Goal: Task Accomplishment & Management: Manage account settings

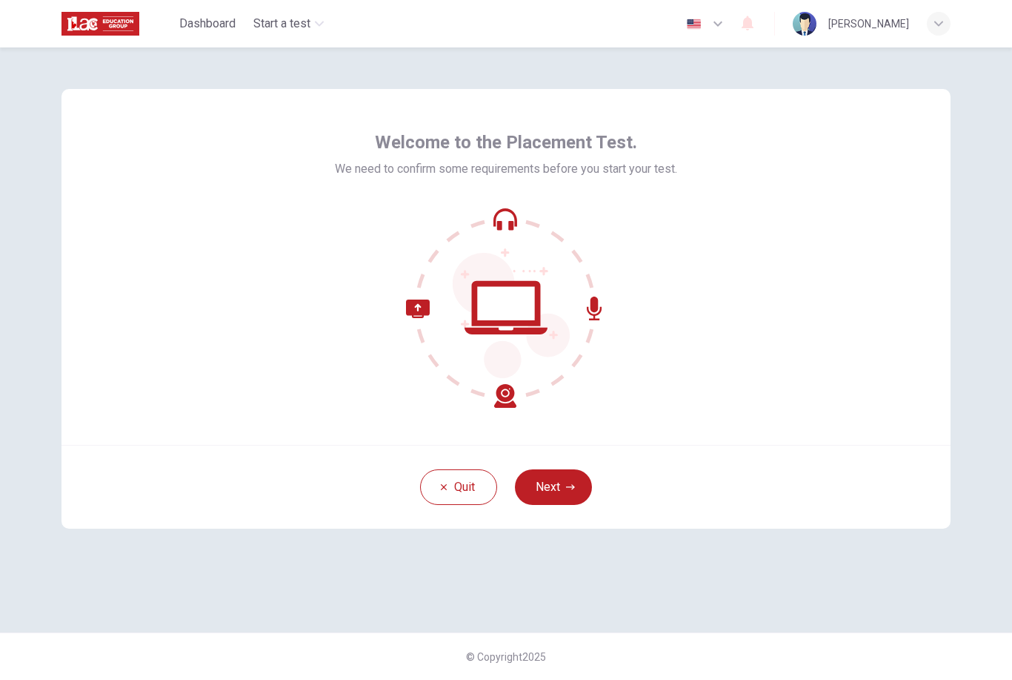
click at [569, 491] on button "Next" at bounding box center [553, 487] width 77 height 36
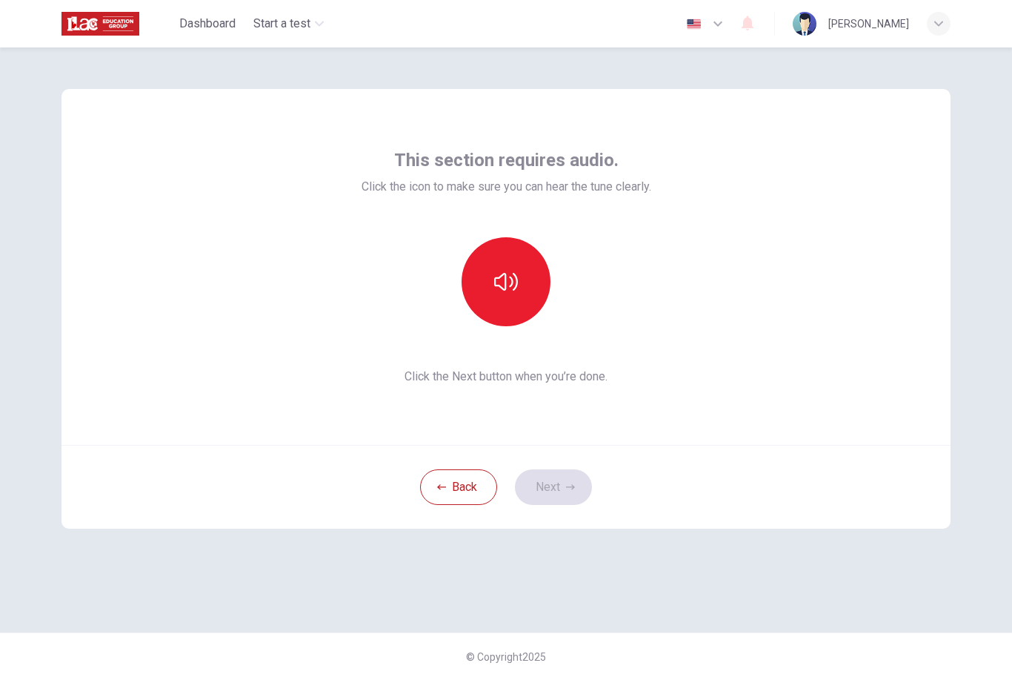
click at [508, 274] on icon "button" at bounding box center [506, 282] width 24 height 24
click at [572, 486] on icon "button" at bounding box center [570, 486] width 9 height 9
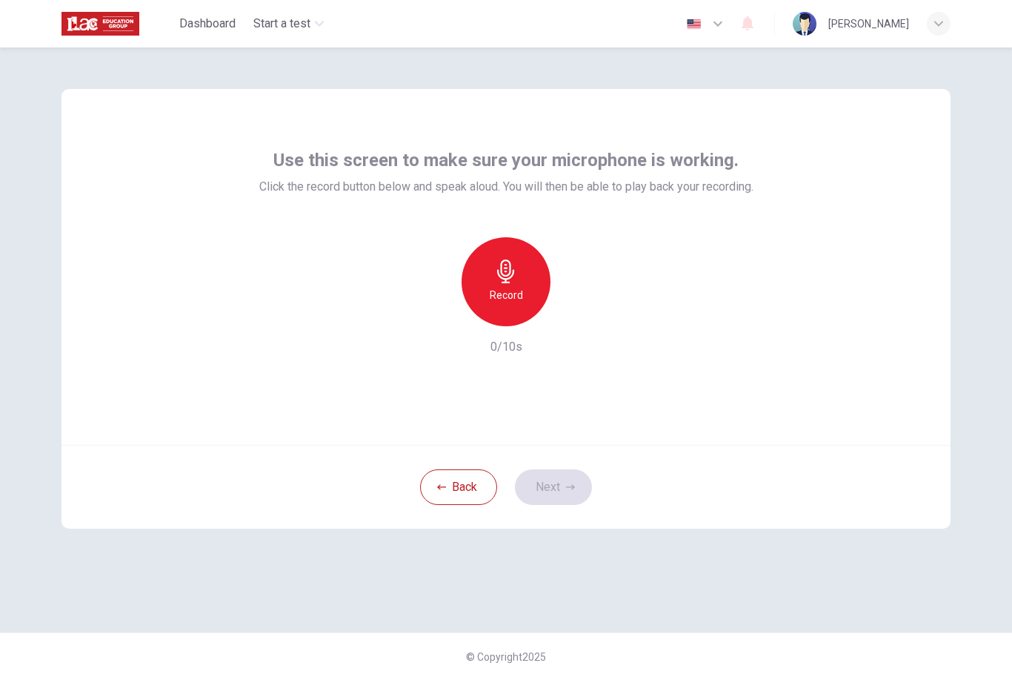
click at [502, 283] on div "Record" at bounding box center [506, 281] width 89 height 89
click at [490, 271] on div "Stop" at bounding box center [506, 281] width 89 height 89
click at [570, 303] on div "button" at bounding box center [574, 314] width 24 height 24
click at [574, 485] on icon "button" at bounding box center [570, 486] width 9 height 9
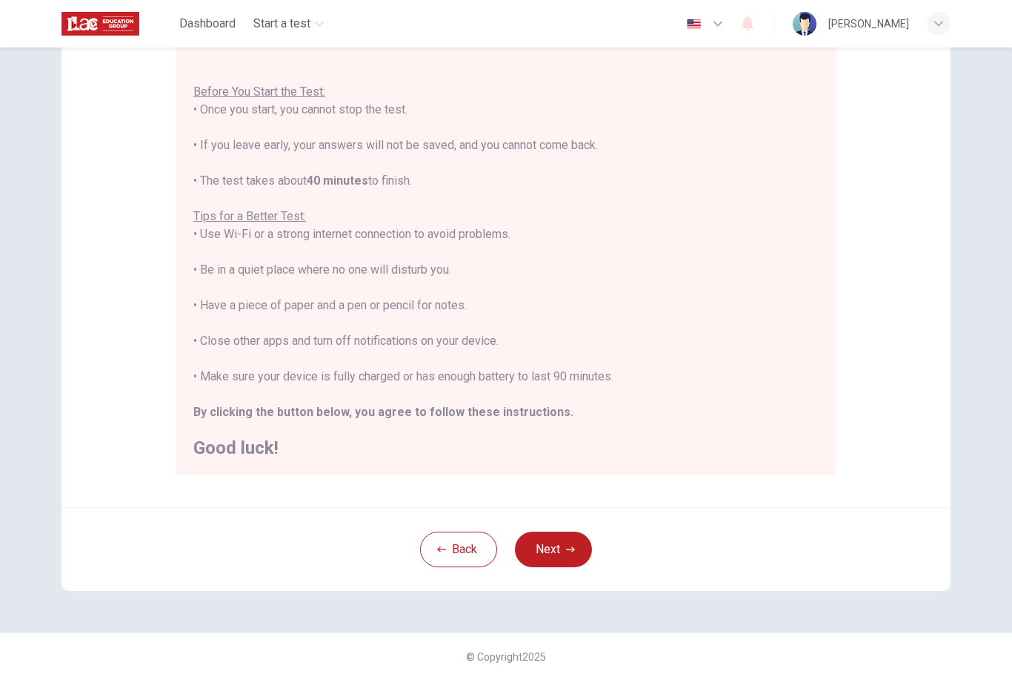
scroll to position [145, 0]
click at [311, 15] on span "Start a test" at bounding box center [281, 24] width 57 height 18
click at [301, 27] on span "Start a test" at bounding box center [281, 24] width 57 height 18
click at [932, 21] on div "button" at bounding box center [939, 24] width 24 height 24
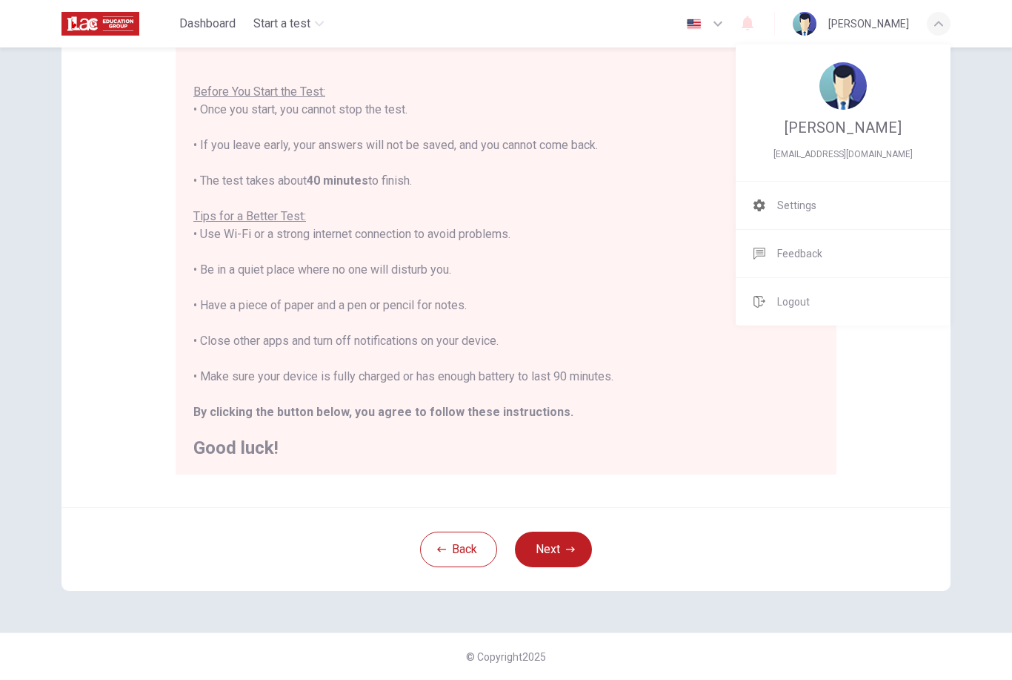
click at [848, 93] on img at bounding box center [843, 85] width 47 height 47
click at [828, 206] on li "Settings" at bounding box center [843, 205] width 215 height 47
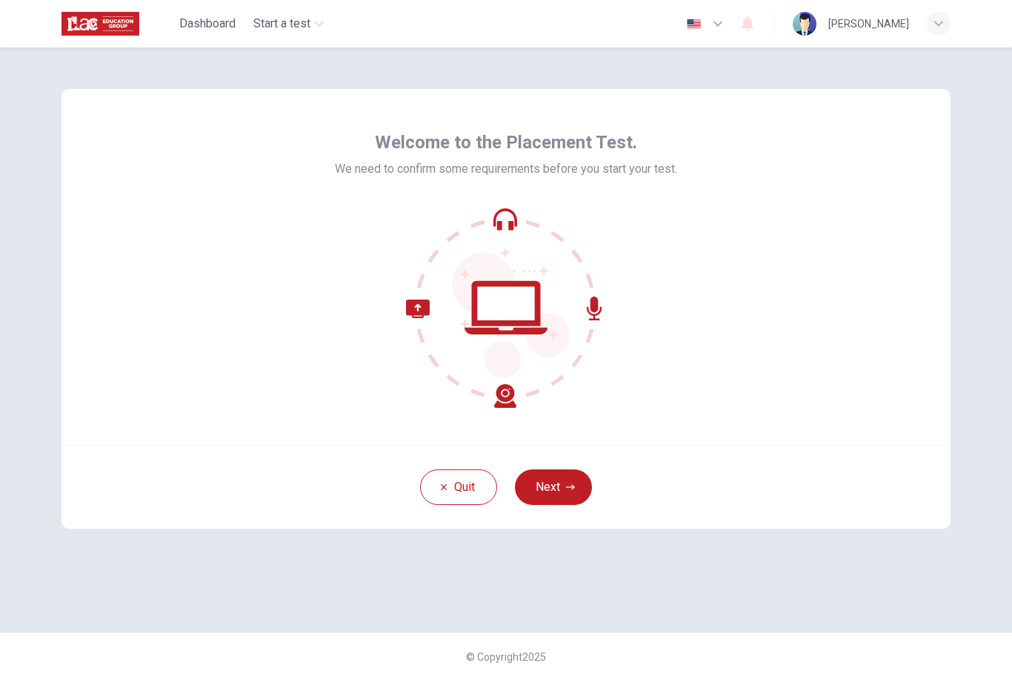
click at [307, 24] on span "Start a test" at bounding box center [281, 24] width 57 height 18
